Goal: Task Accomplishment & Management: Use online tool/utility

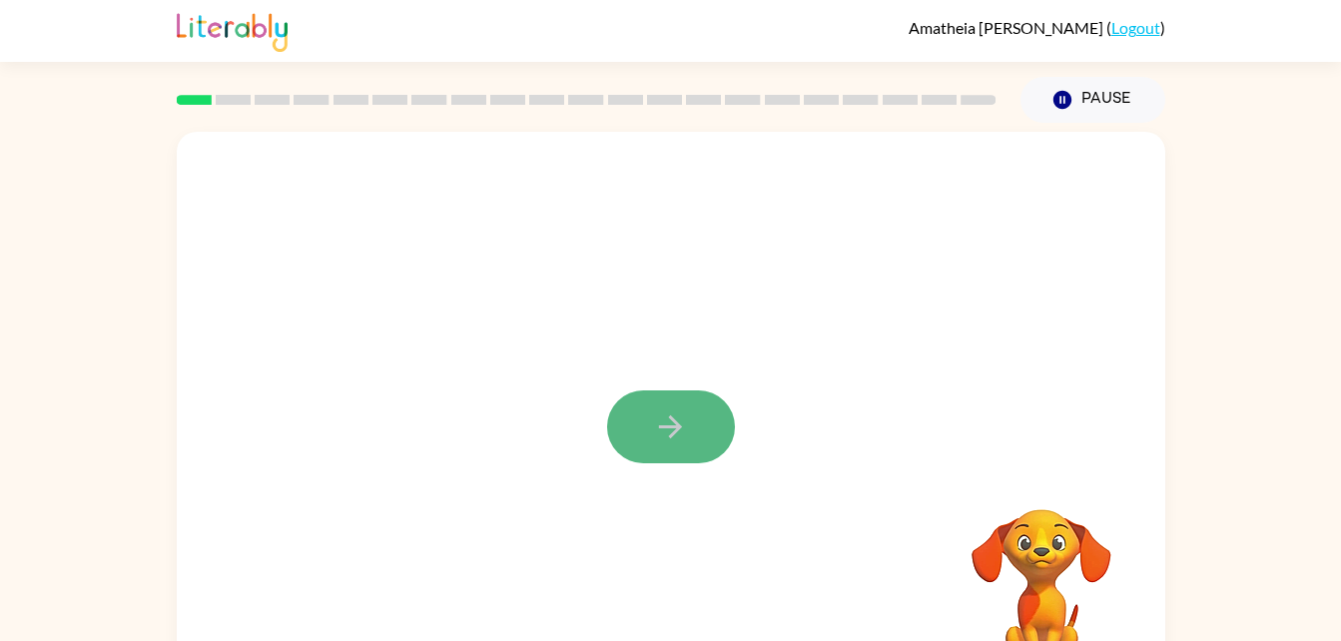
click at [662, 402] on button "button" at bounding box center [671, 426] width 128 height 73
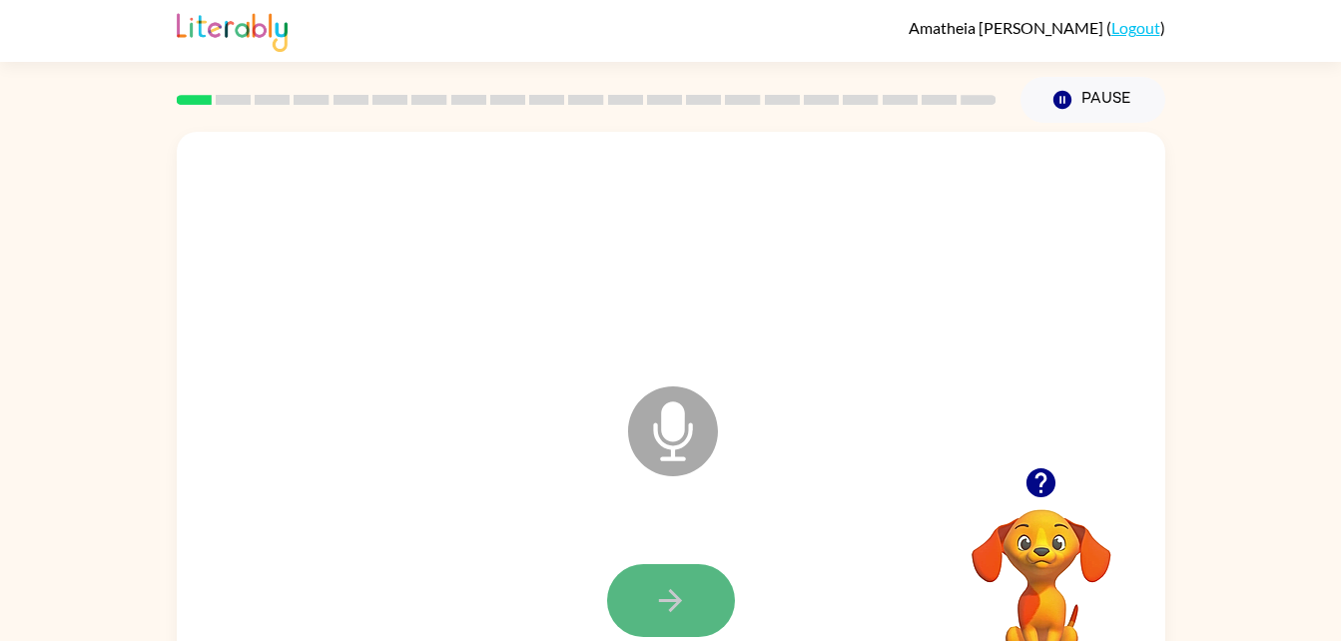
click at [714, 611] on button "button" at bounding box center [671, 600] width 128 height 73
click at [685, 453] on icon at bounding box center [673, 431] width 90 height 90
click at [666, 440] on icon at bounding box center [673, 431] width 90 height 90
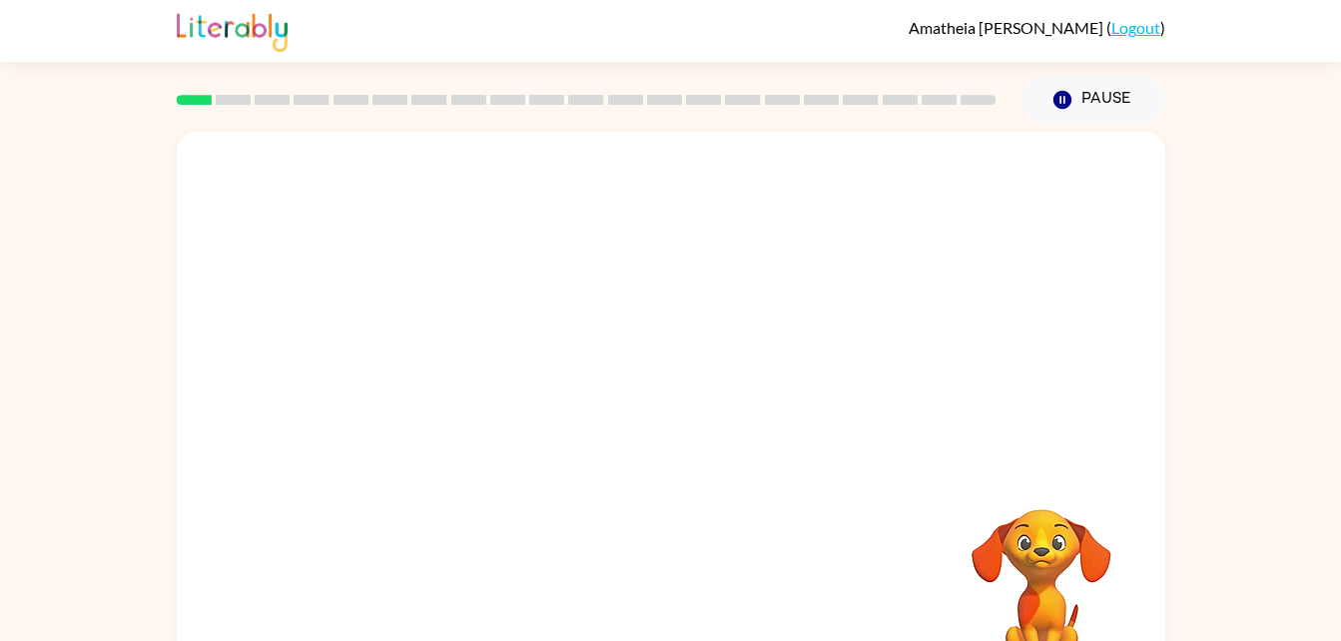
click at [361, 349] on div at bounding box center [623, 382] width 853 height 72
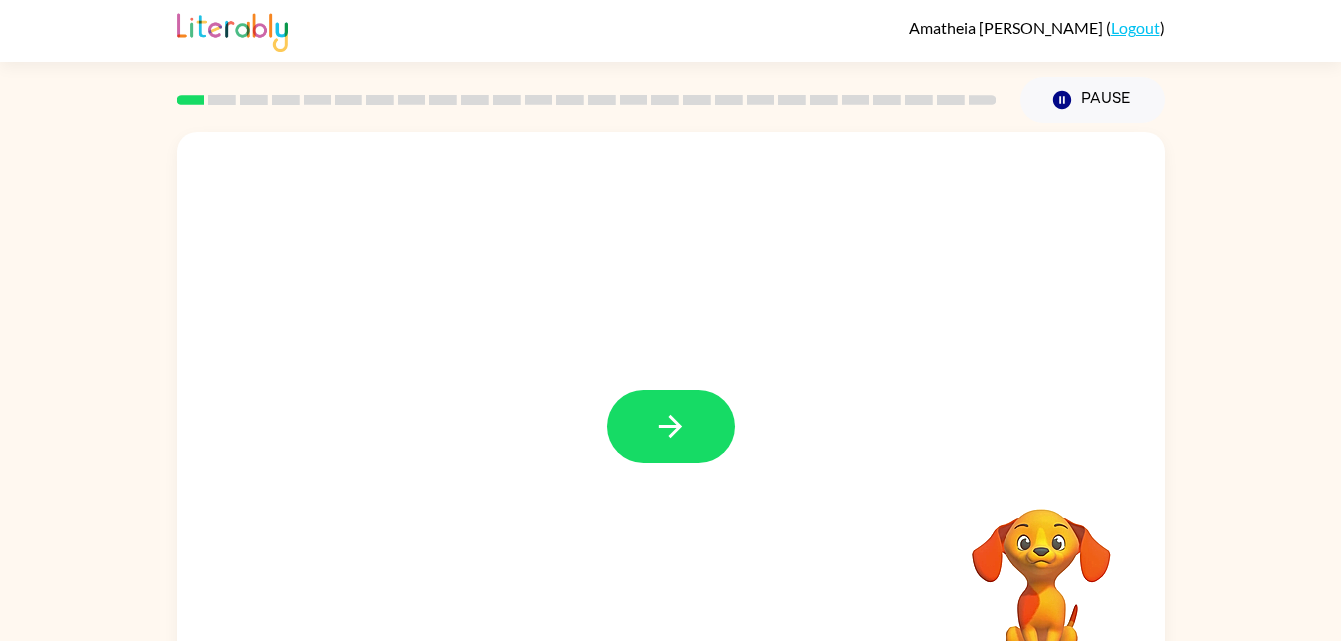
click at [752, 439] on div at bounding box center [671, 417] width 989 height 570
click at [688, 429] on button "button" at bounding box center [671, 426] width 128 height 73
